Goal: Task Accomplishment & Management: Manage account settings

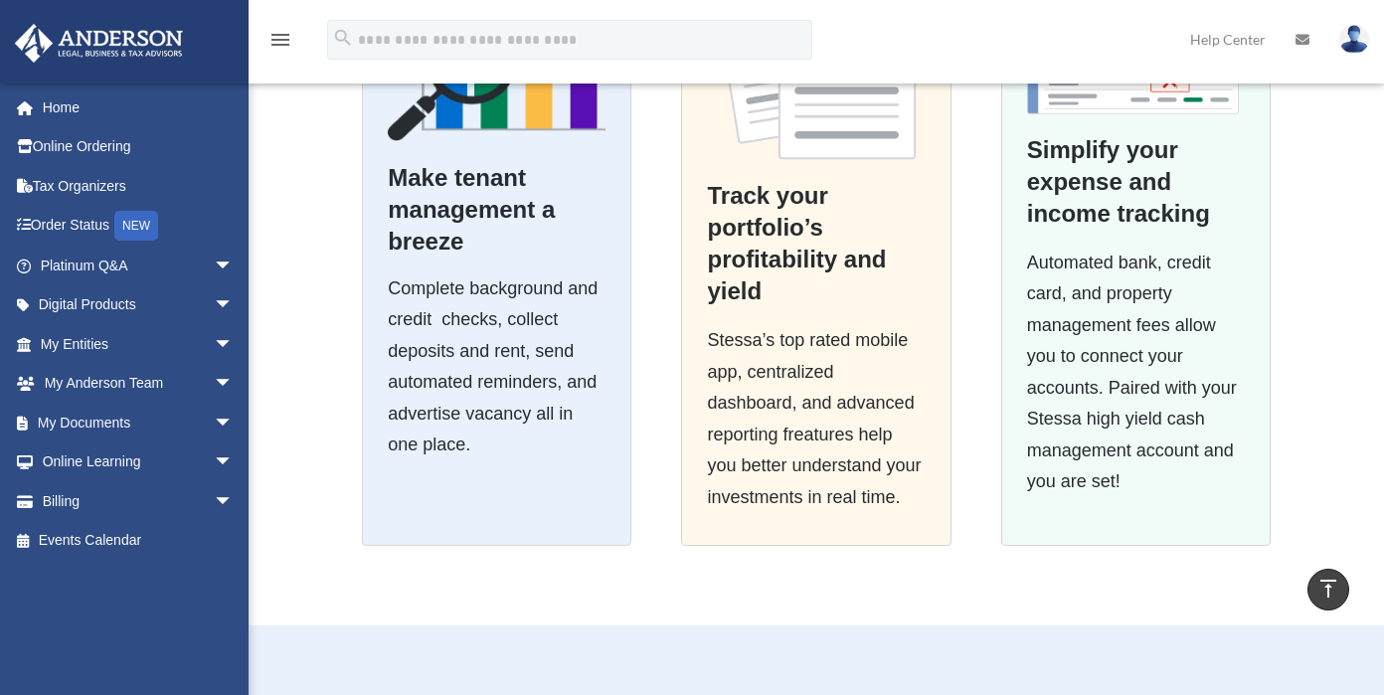
scroll to position [444, 0]
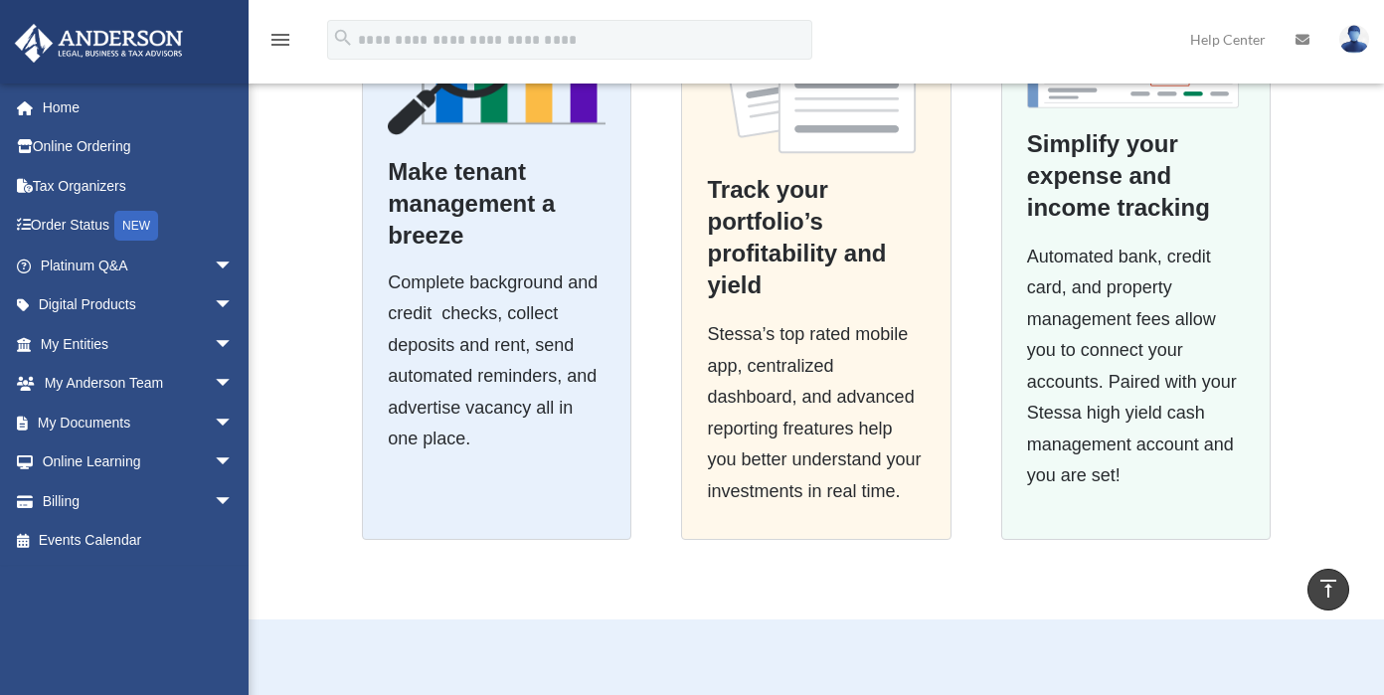
click at [1355, 44] on img at bounding box center [1354, 39] width 30 height 29
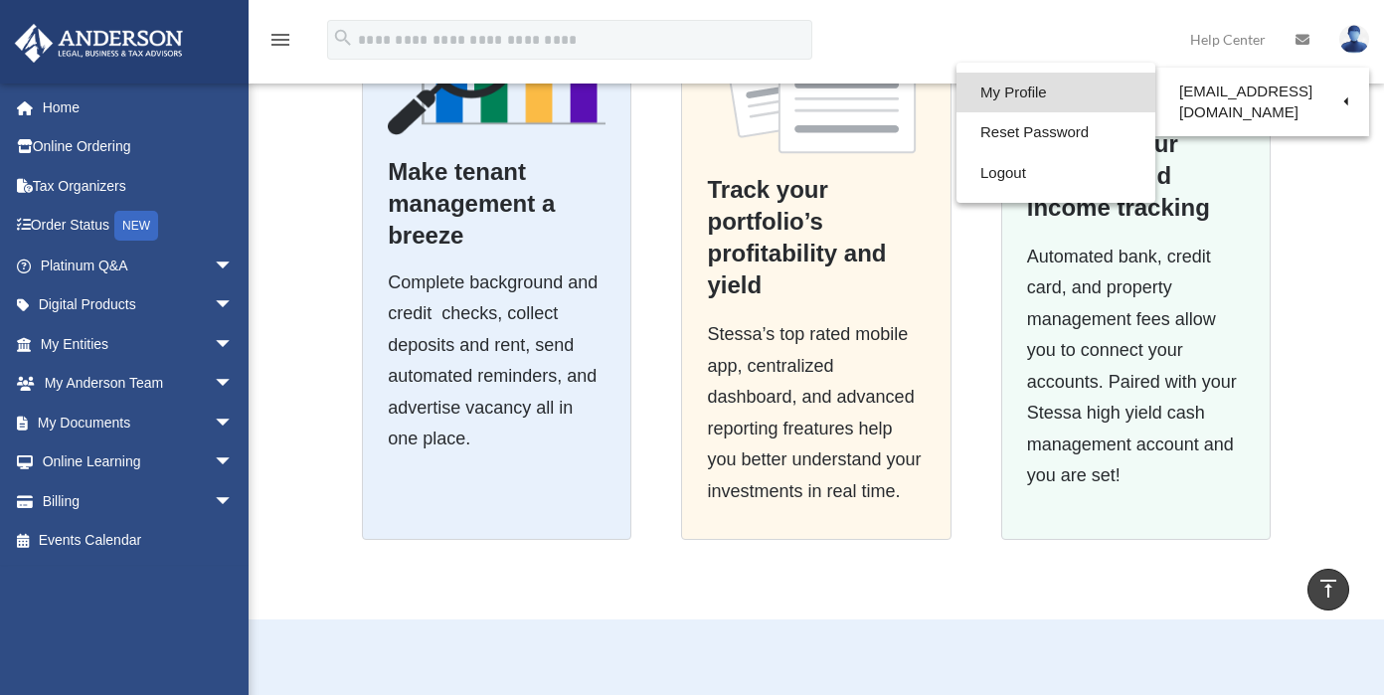
click at [1067, 95] on link "My Profile" at bounding box center [1056, 93] width 199 height 41
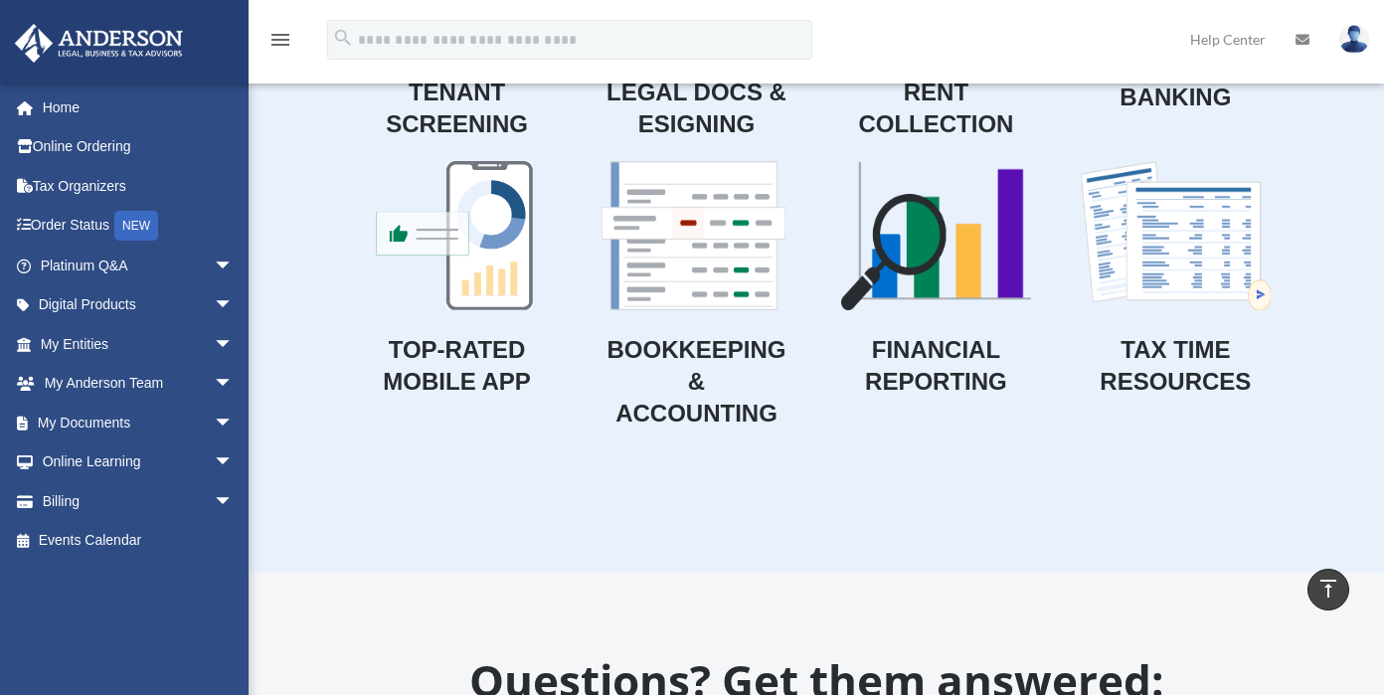
scroll to position [1483, 0]
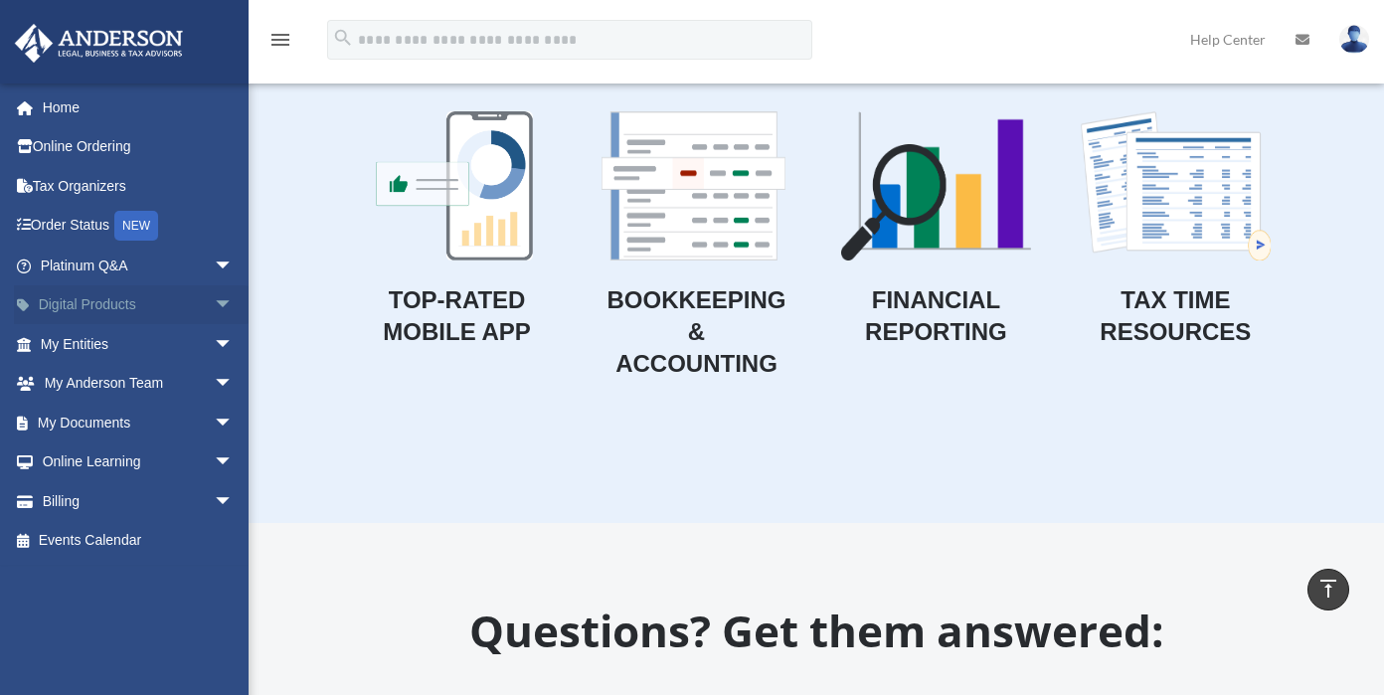
click at [214, 300] on span "arrow_drop_down" at bounding box center [234, 305] width 40 height 41
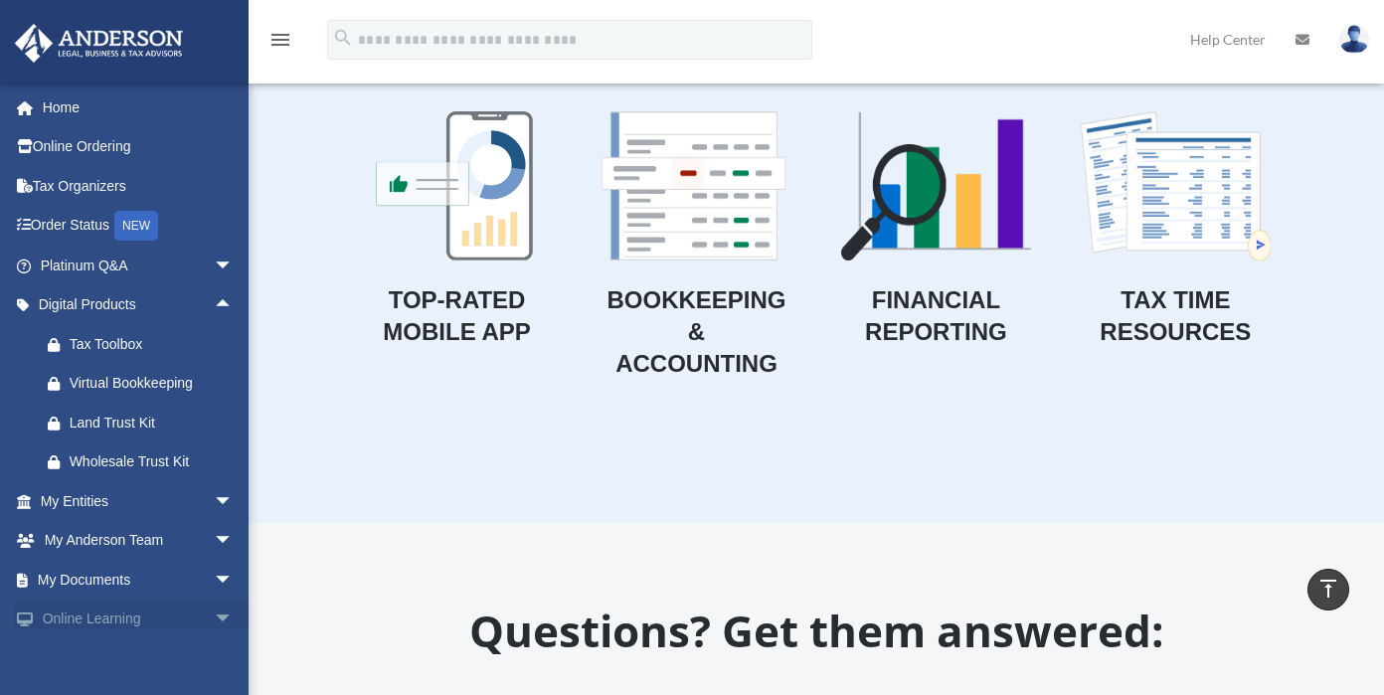
click at [214, 616] on span "arrow_drop_down" at bounding box center [234, 620] width 40 height 41
click at [214, 616] on span "arrow_drop_up" at bounding box center [234, 620] width 40 height 41
click at [214, 616] on span "arrow_drop_down" at bounding box center [234, 620] width 40 height 41
click at [90, 613] on link "Online Learning arrow_drop_up" at bounding box center [139, 620] width 250 height 40
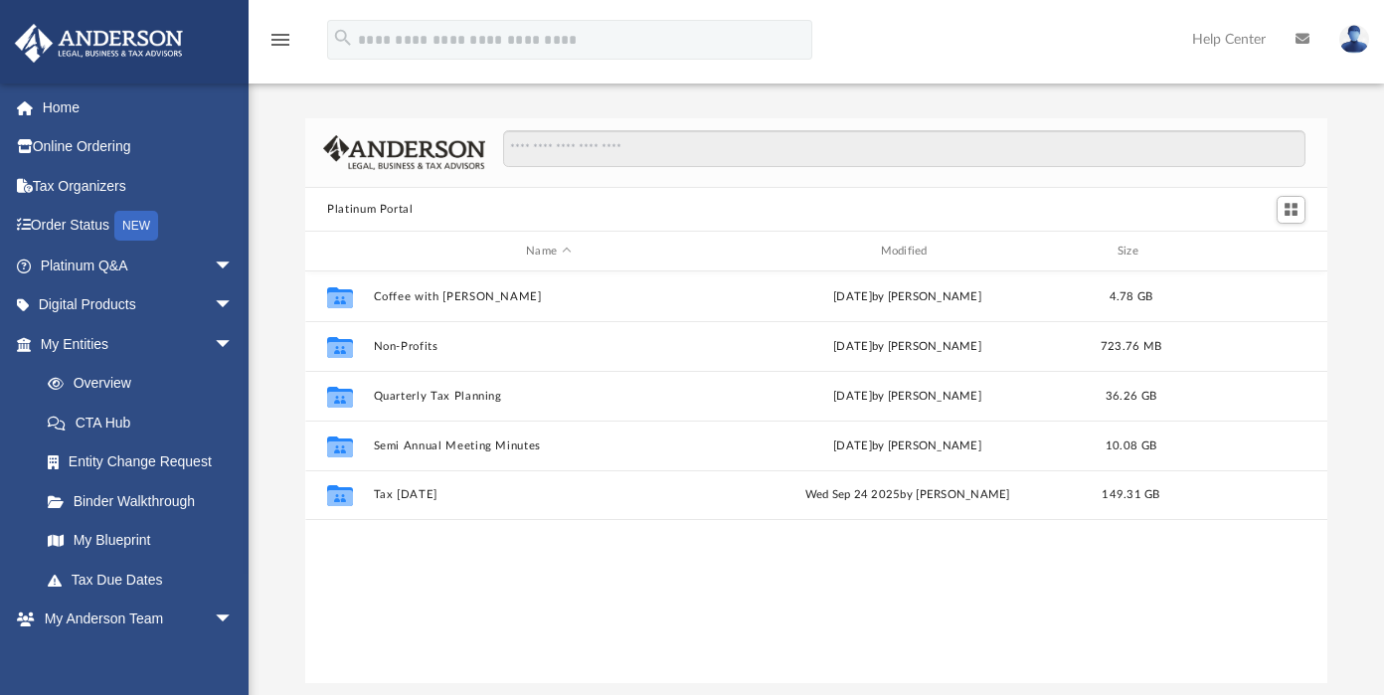
scroll to position [437, 1006]
click at [214, 613] on span "arrow_drop_down" at bounding box center [234, 620] width 40 height 41
click at [214, 613] on span "arrow_drop_up" at bounding box center [234, 620] width 40 height 41
click at [113, 615] on link "My Anderson Team arrow_drop_down" at bounding box center [139, 620] width 250 height 40
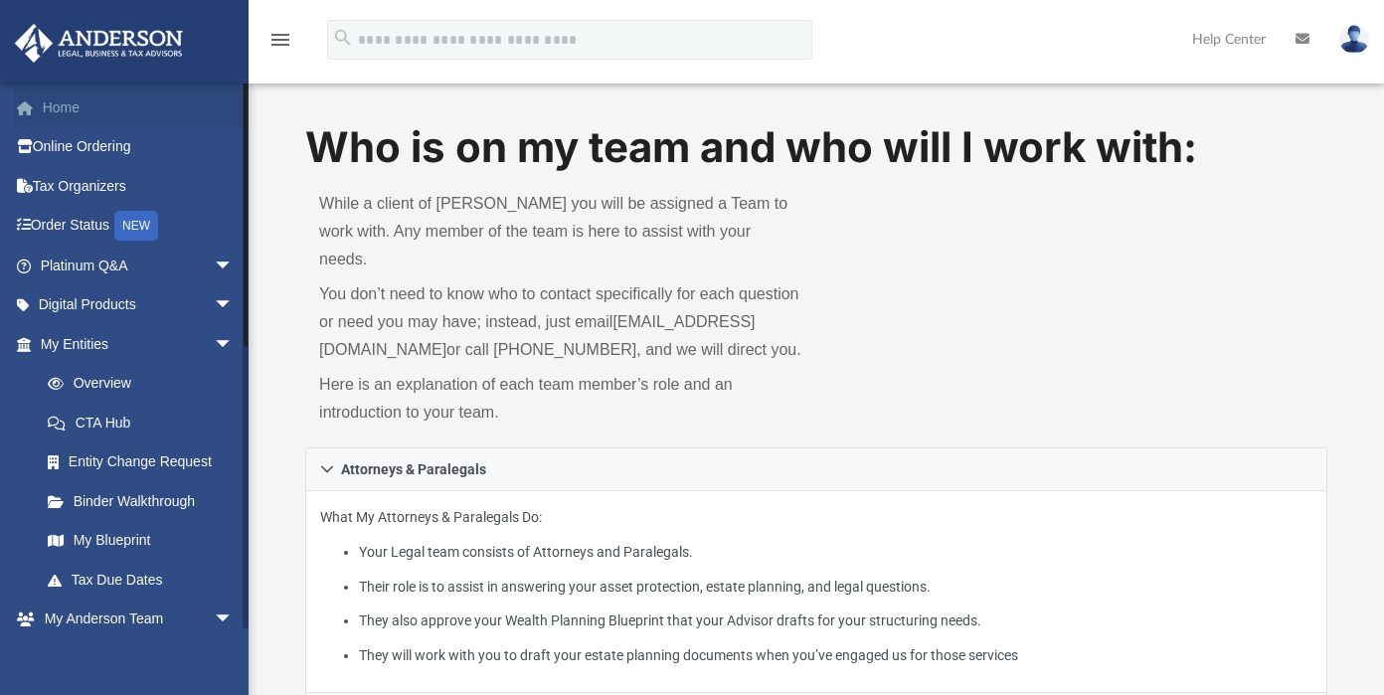
click at [85, 112] on link "Home" at bounding box center [139, 108] width 250 height 40
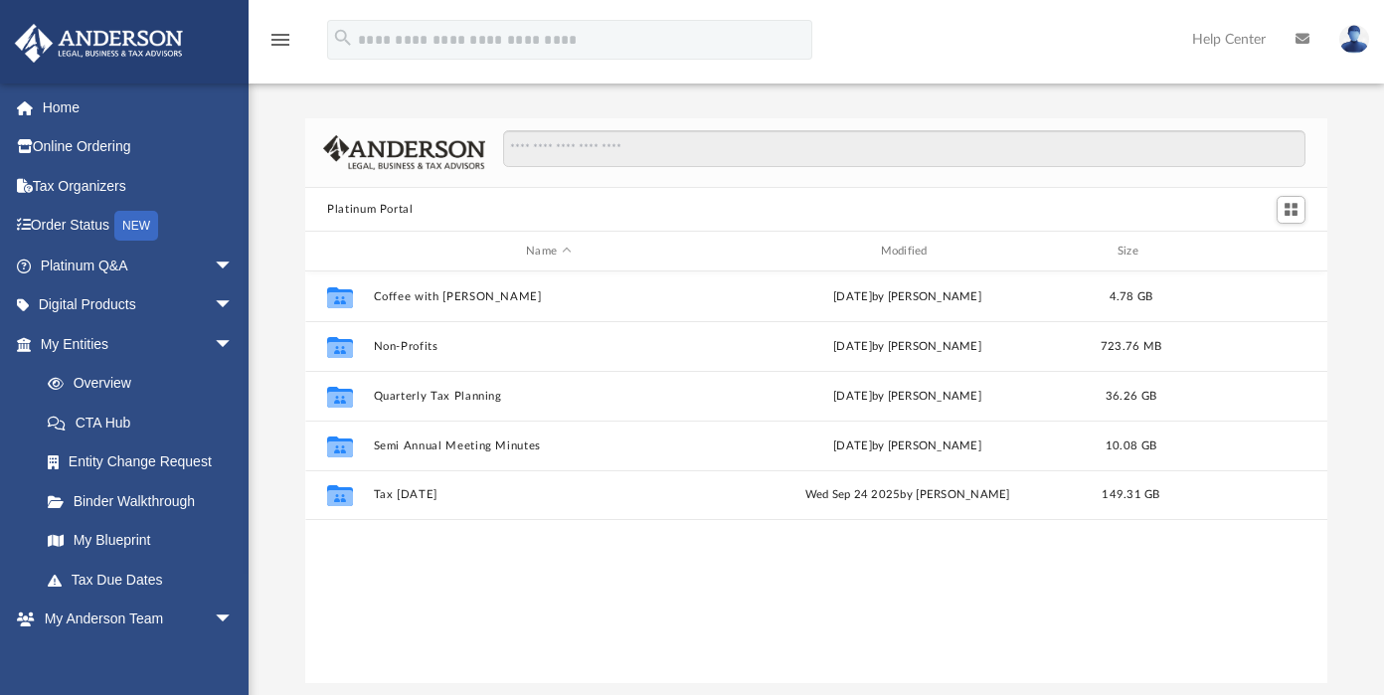
scroll to position [437, 1006]
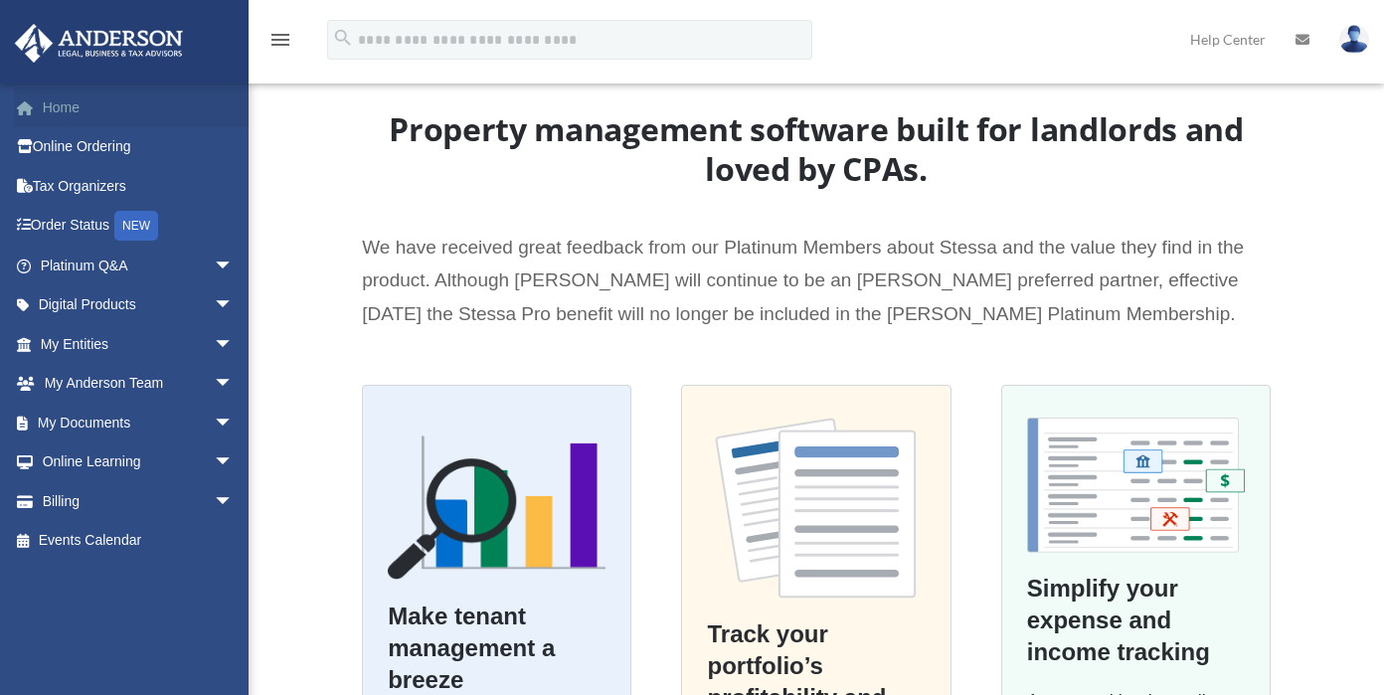
click at [110, 106] on link "Home" at bounding box center [139, 108] width 250 height 40
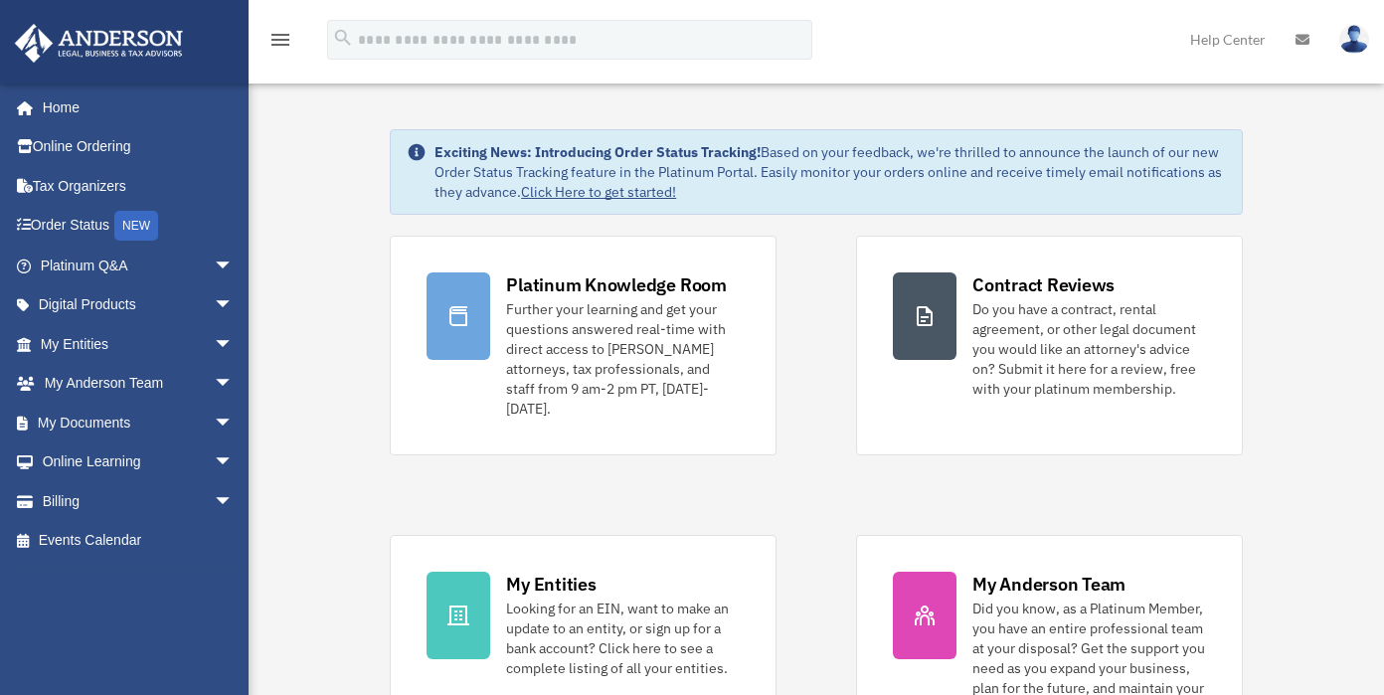
click at [1353, 37] on img at bounding box center [1354, 39] width 30 height 29
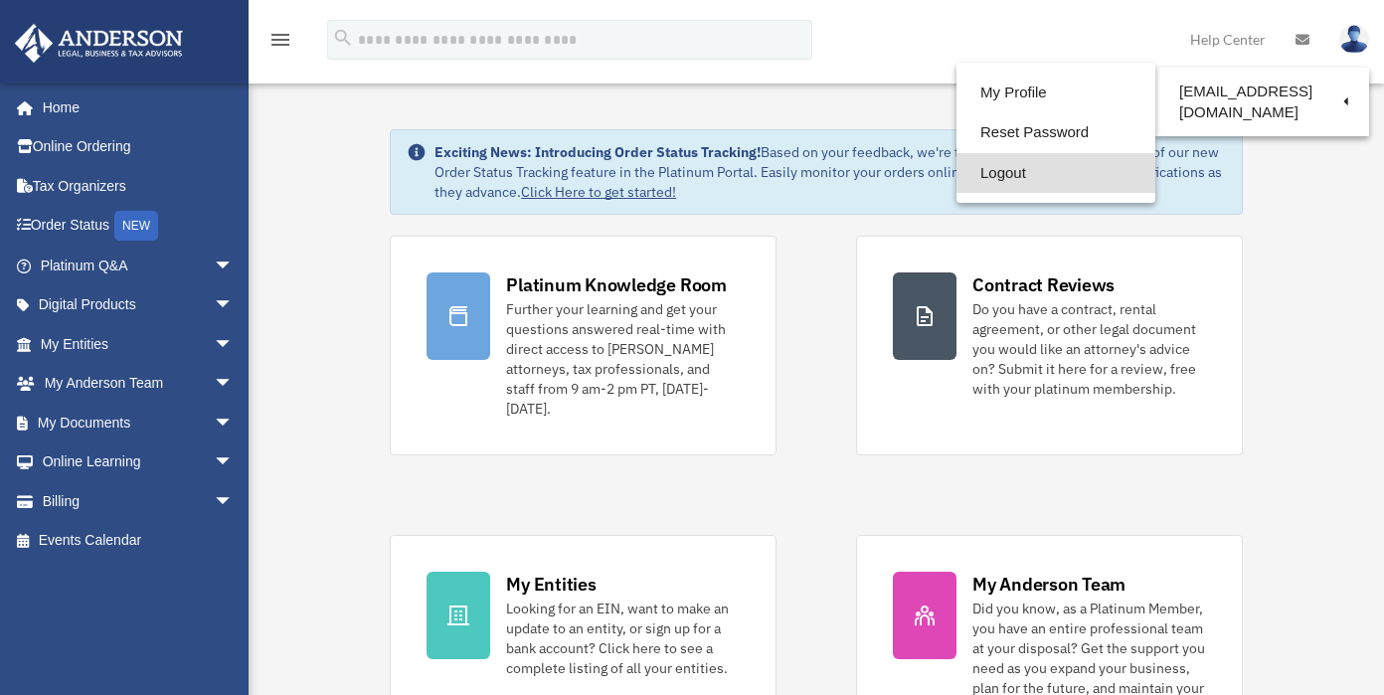
click at [1038, 181] on link "Logout" at bounding box center [1056, 173] width 199 height 41
